Goal: Information Seeking & Learning: Check status

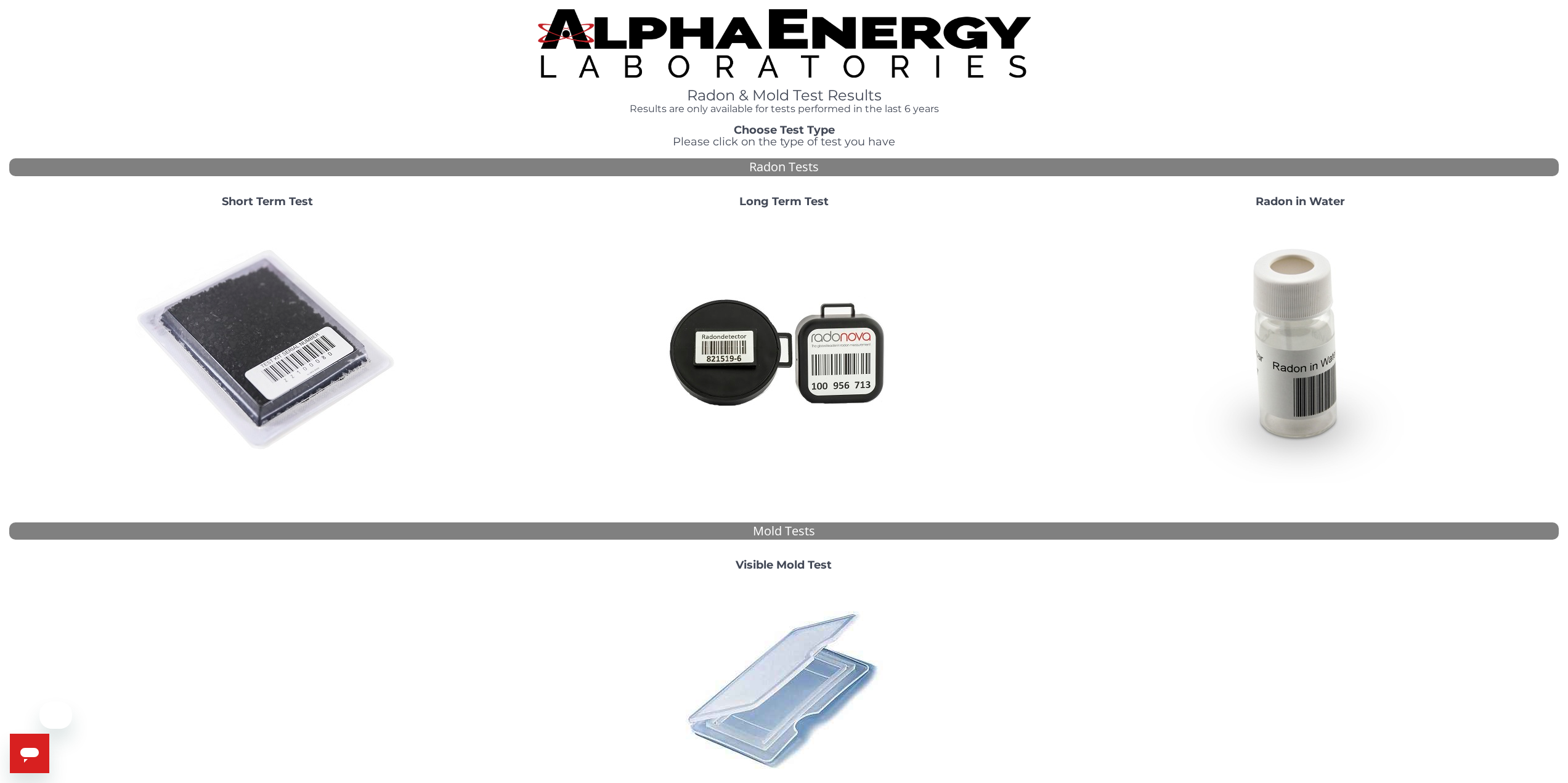
click at [309, 339] on img at bounding box center [268, 351] width 265 height 265
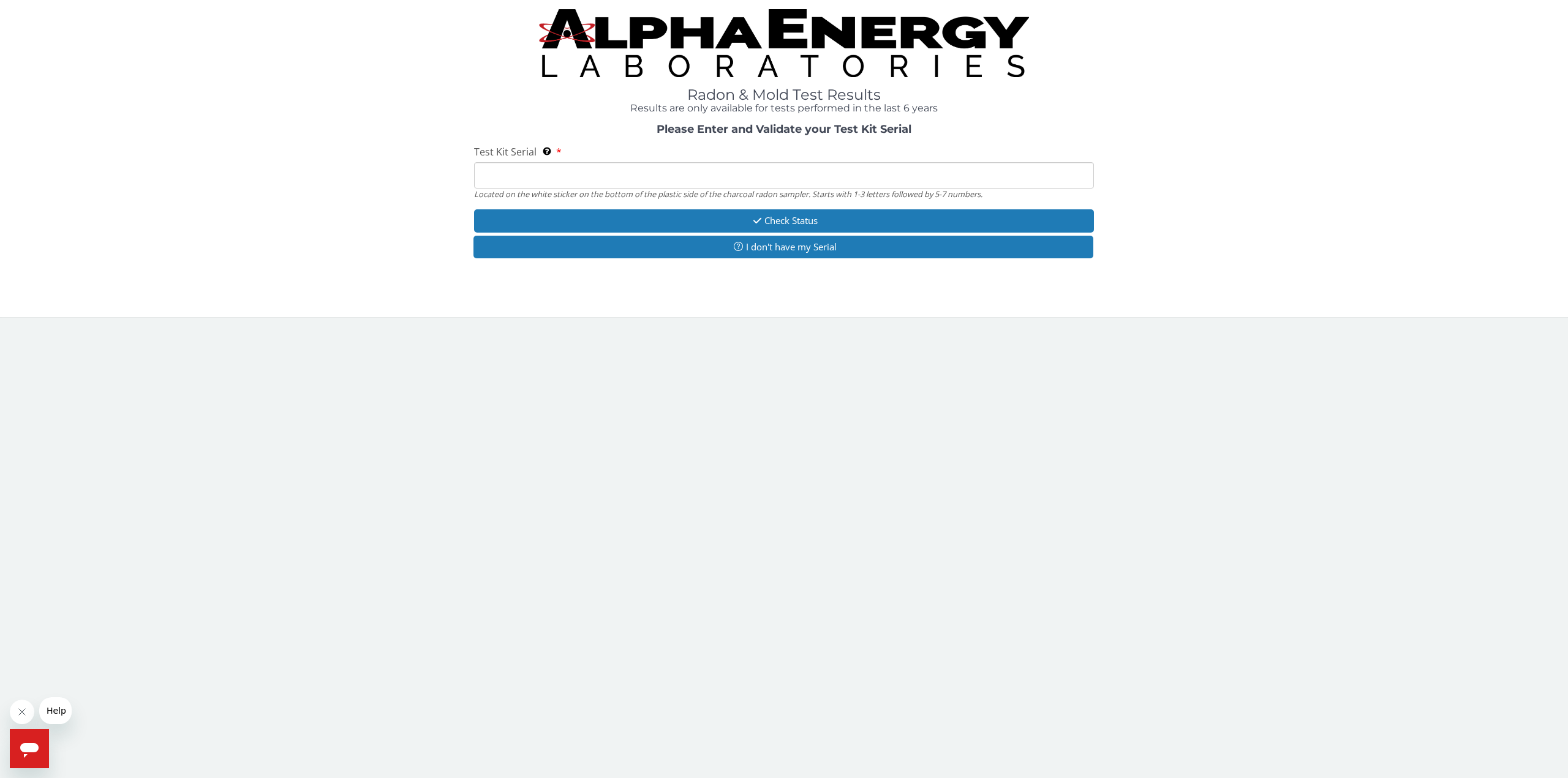
click at [559, 181] on input "Test Kit Serial Located on the white sticker on the bottom of the plastic side …" at bounding box center [784, 176] width 620 height 27
type input "FE472779"
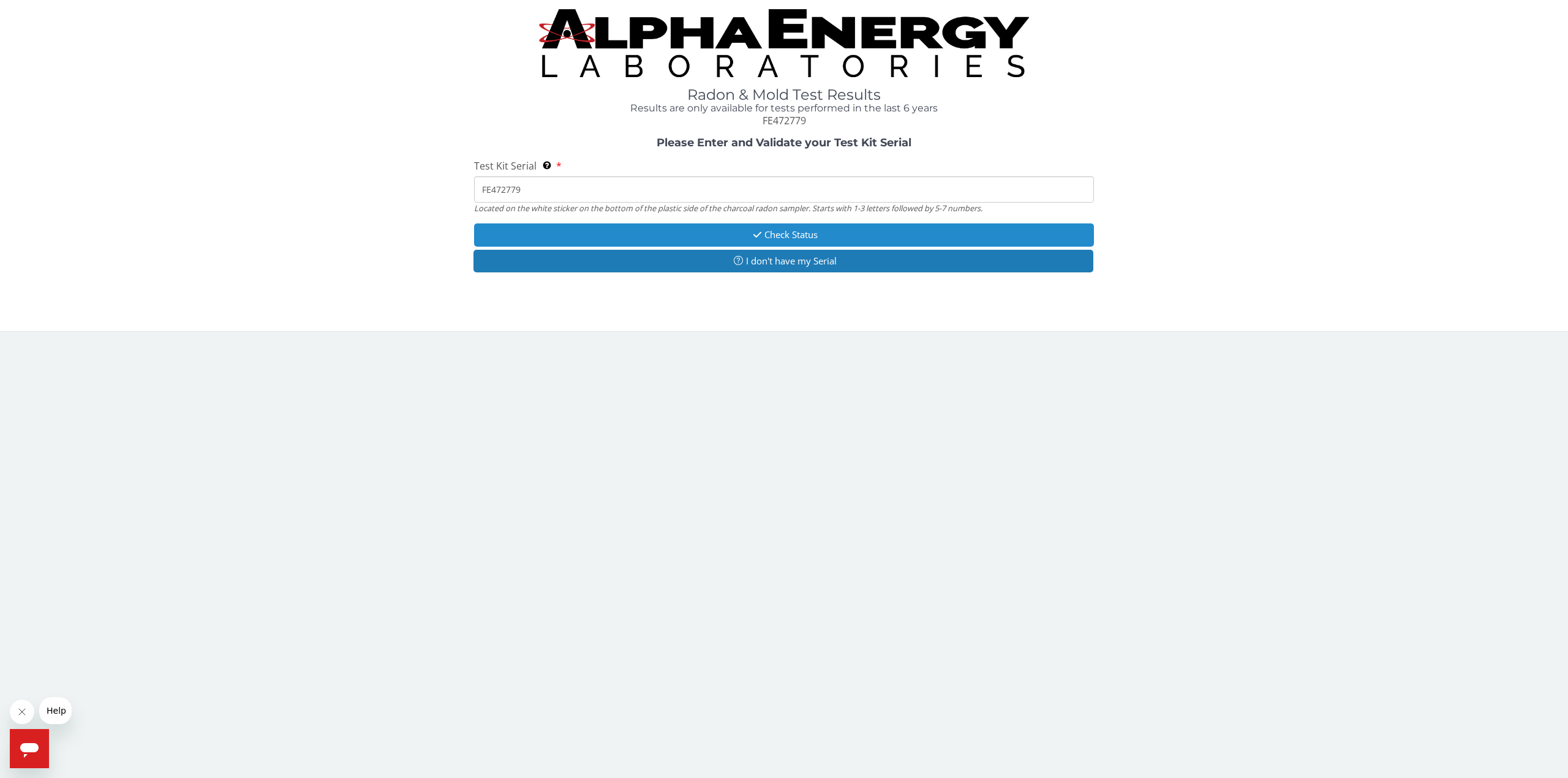
click at [738, 234] on button "Check Status" at bounding box center [784, 234] width 620 height 22
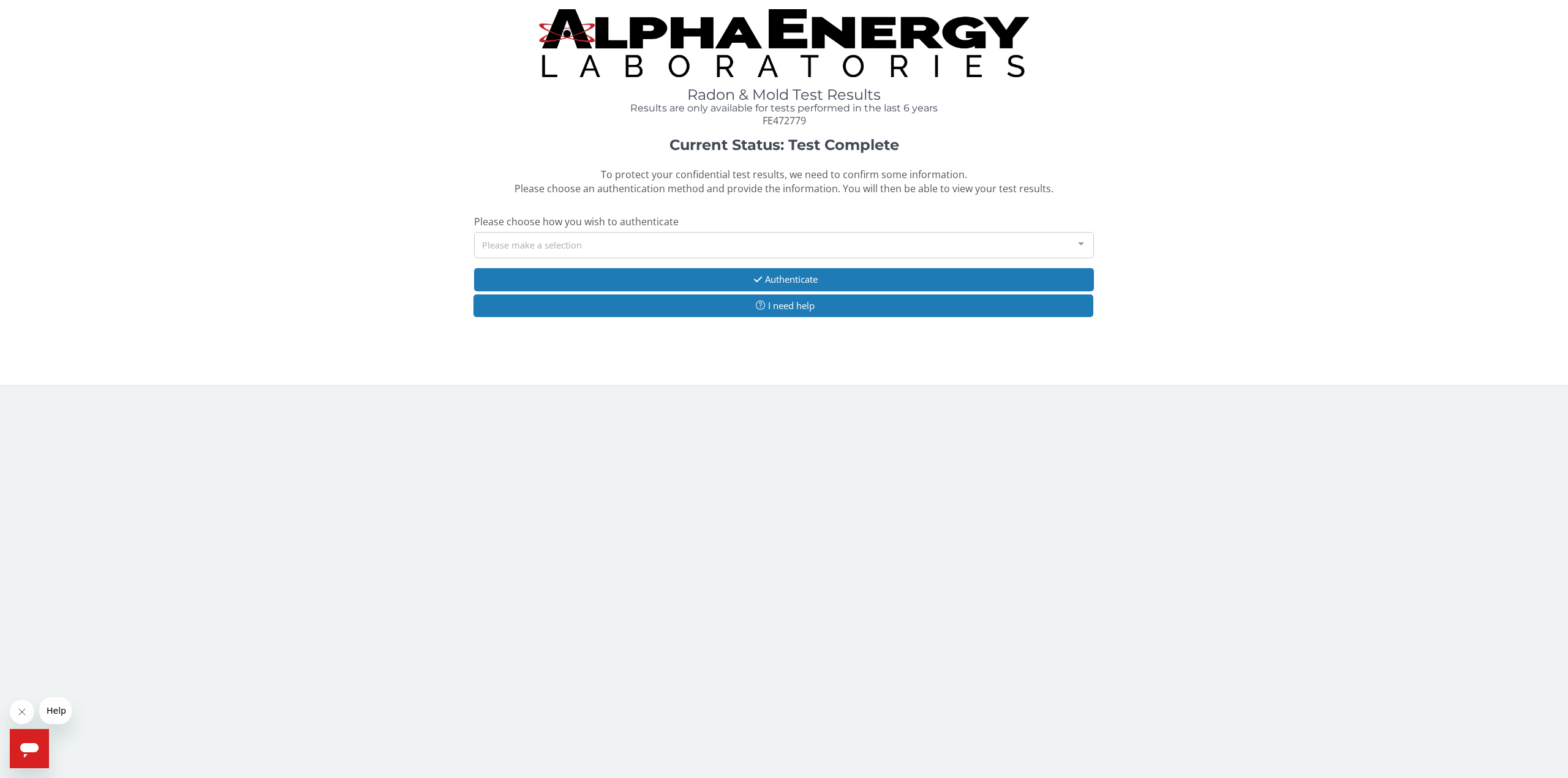
click at [699, 244] on div "Please make a selection" at bounding box center [784, 245] width 620 height 27
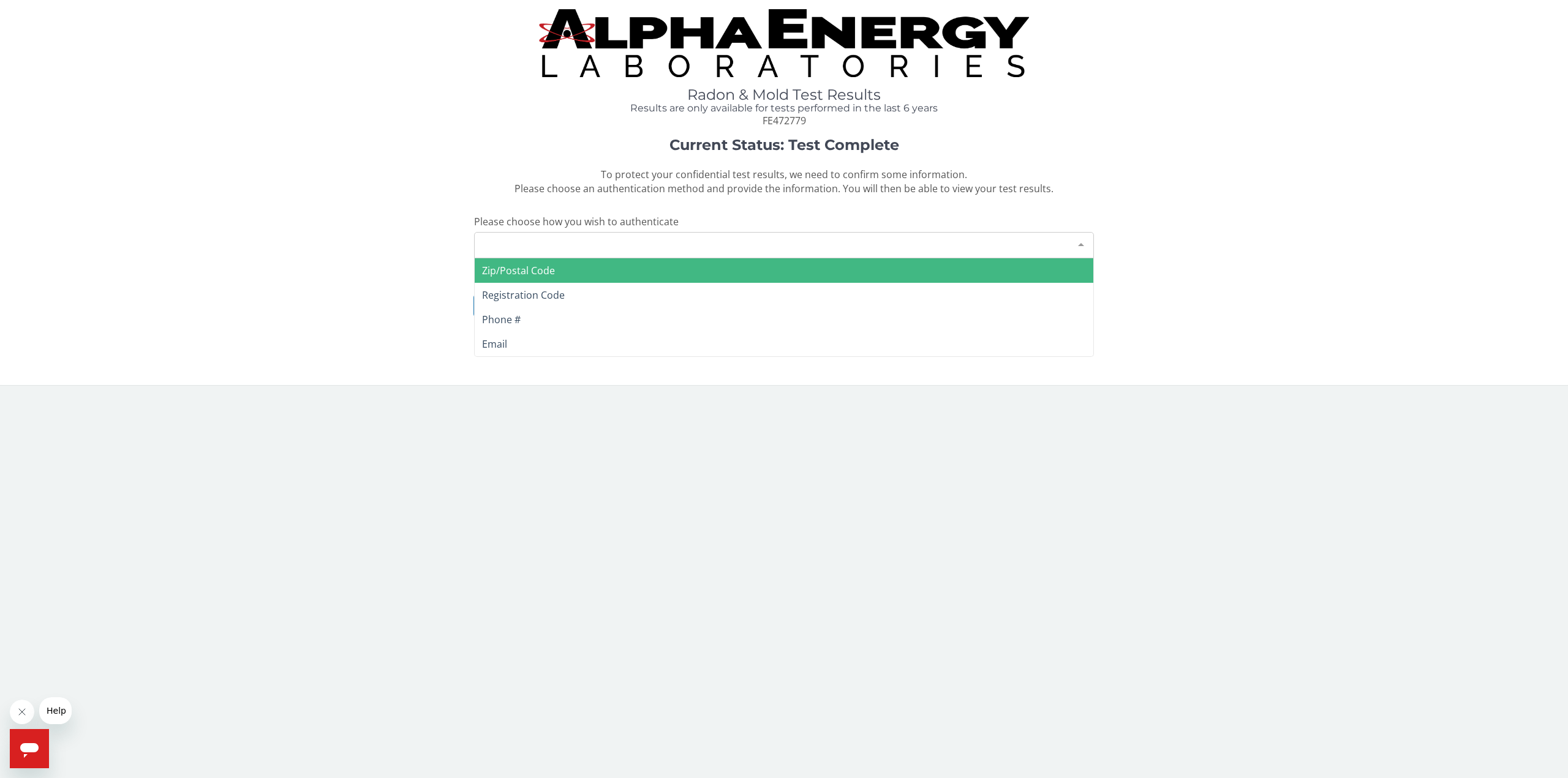
click at [656, 268] on span "Zip/Postal Code" at bounding box center [784, 271] width 618 height 25
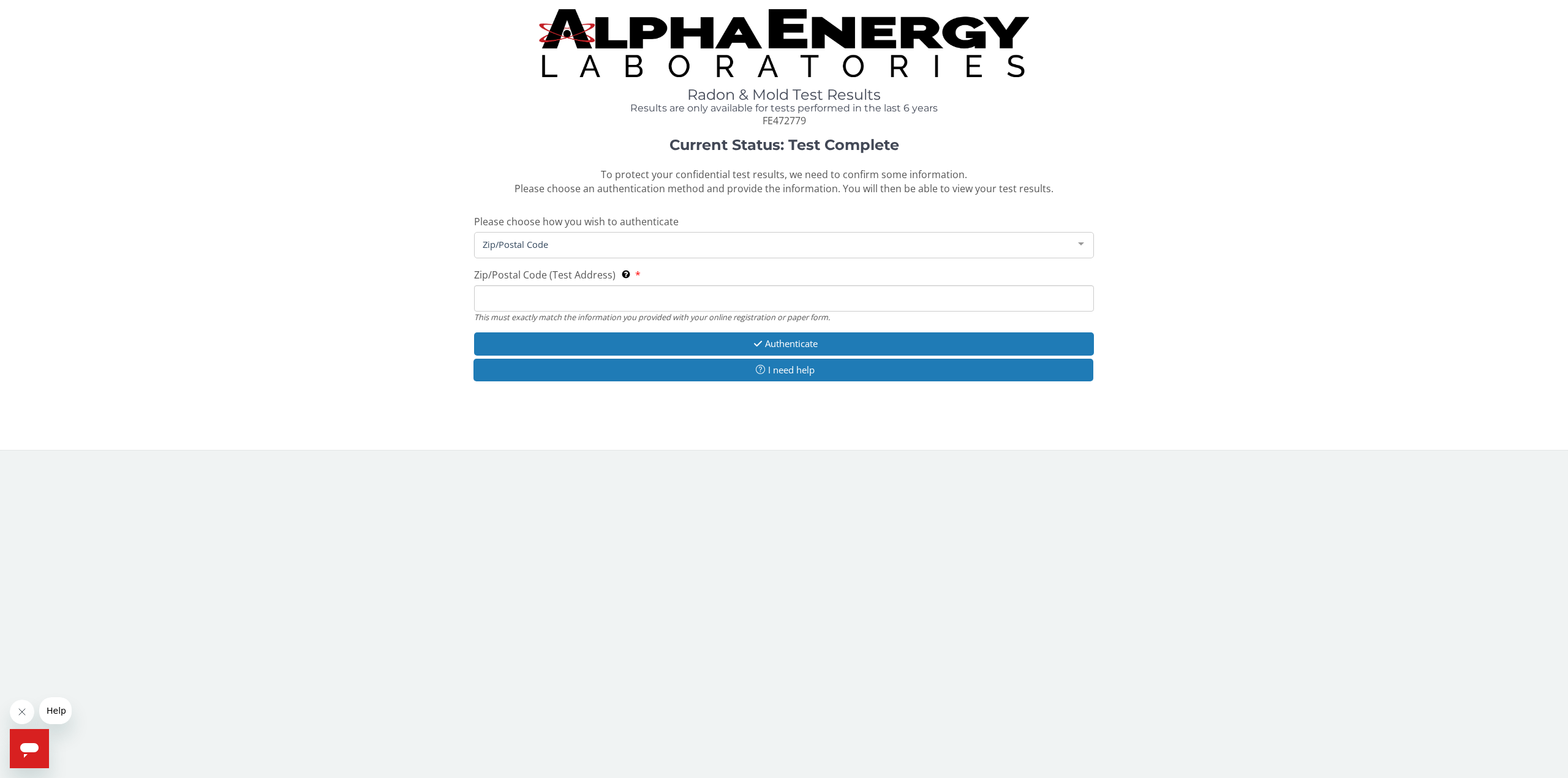
click at [609, 307] on input "Zip/Postal Code (Test Address) This must exactly match the information you prov…" at bounding box center [784, 298] width 620 height 27
type input "84115"
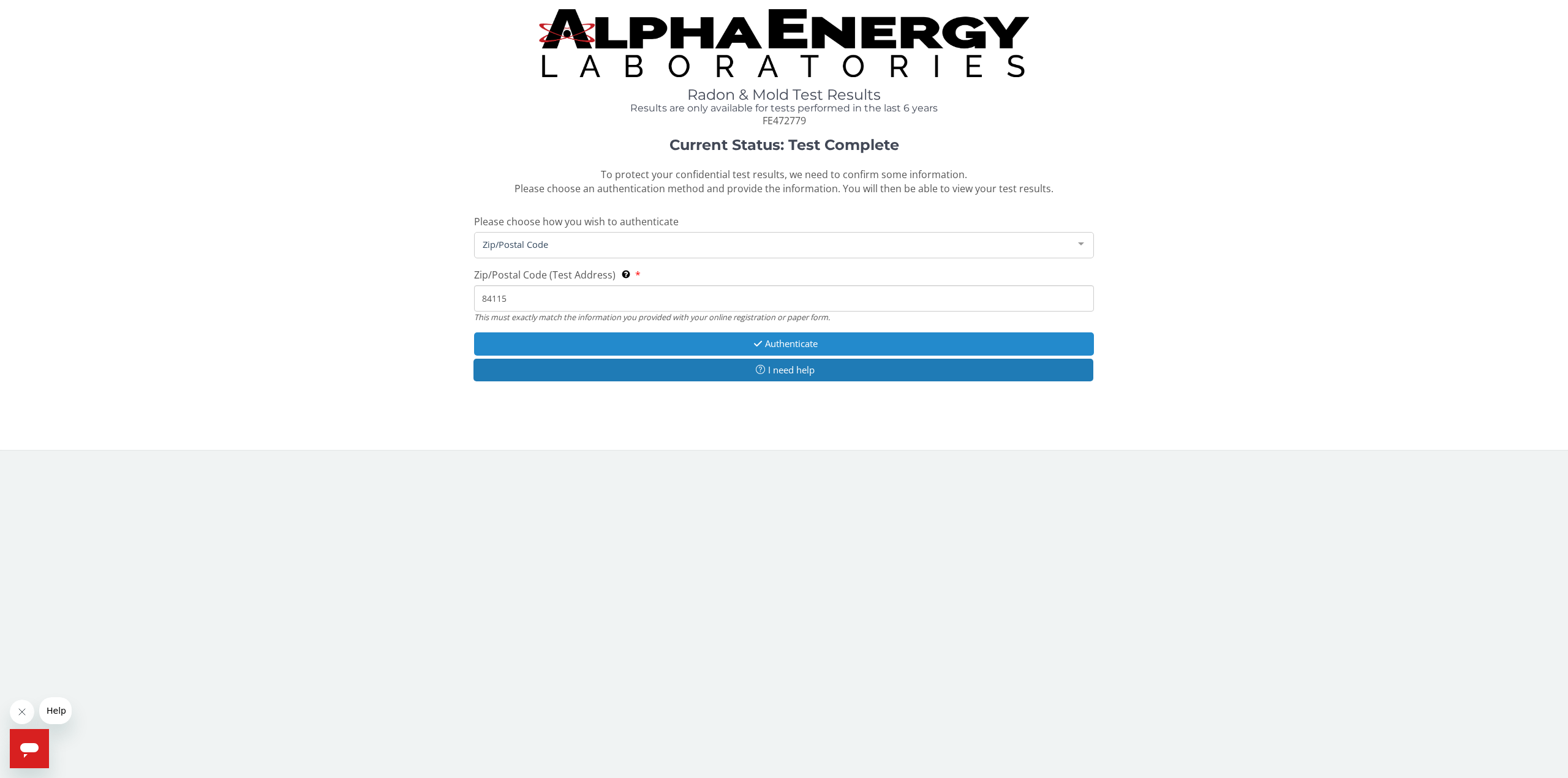
click at [765, 335] on button "Authenticate" at bounding box center [784, 343] width 620 height 22
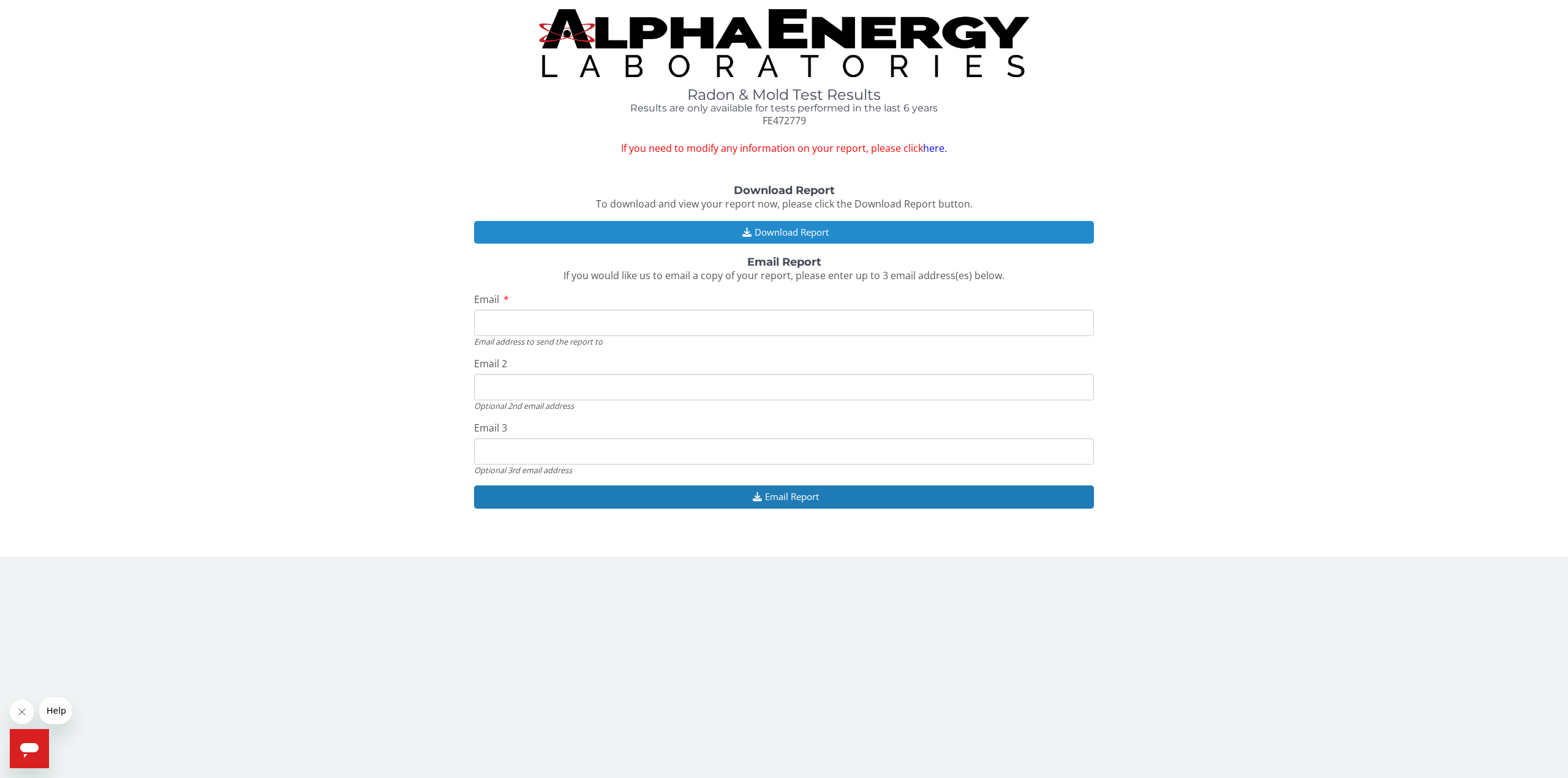
click at [786, 234] on button "Download Report" at bounding box center [784, 232] width 620 height 22
